Goal: Register for event/course

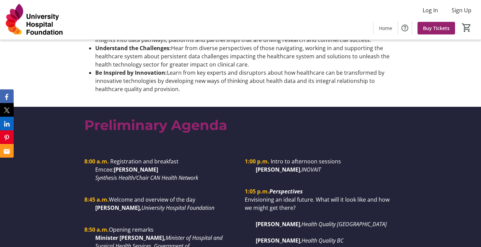
scroll to position [608, 0]
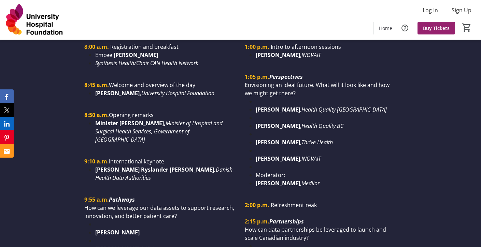
click at [280, 105] on li at bounding box center [326, 101] width 141 height 8
click at [279, 105] on li at bounding box center [326, 101] width 141 height 8
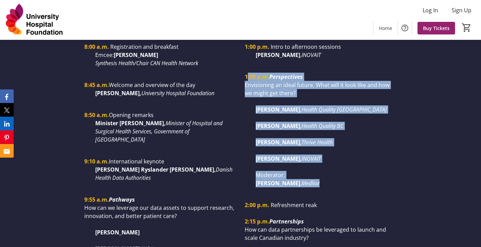
drag, startPoint x: 246, startPoint y: 79, endPoint x: 320, endPoint y: 184, distance: 128.6
copy div ":05 p.m. Perspectives Envisioning an ideal future. What will it look like and h…"
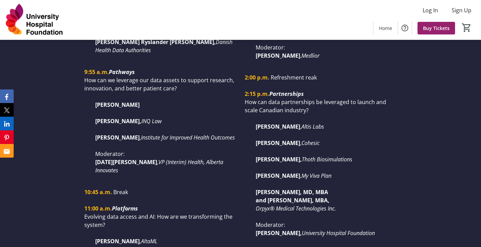
scroll to position [754, 0]
